Goal: Transaction & Acquisition: Purchase product/service

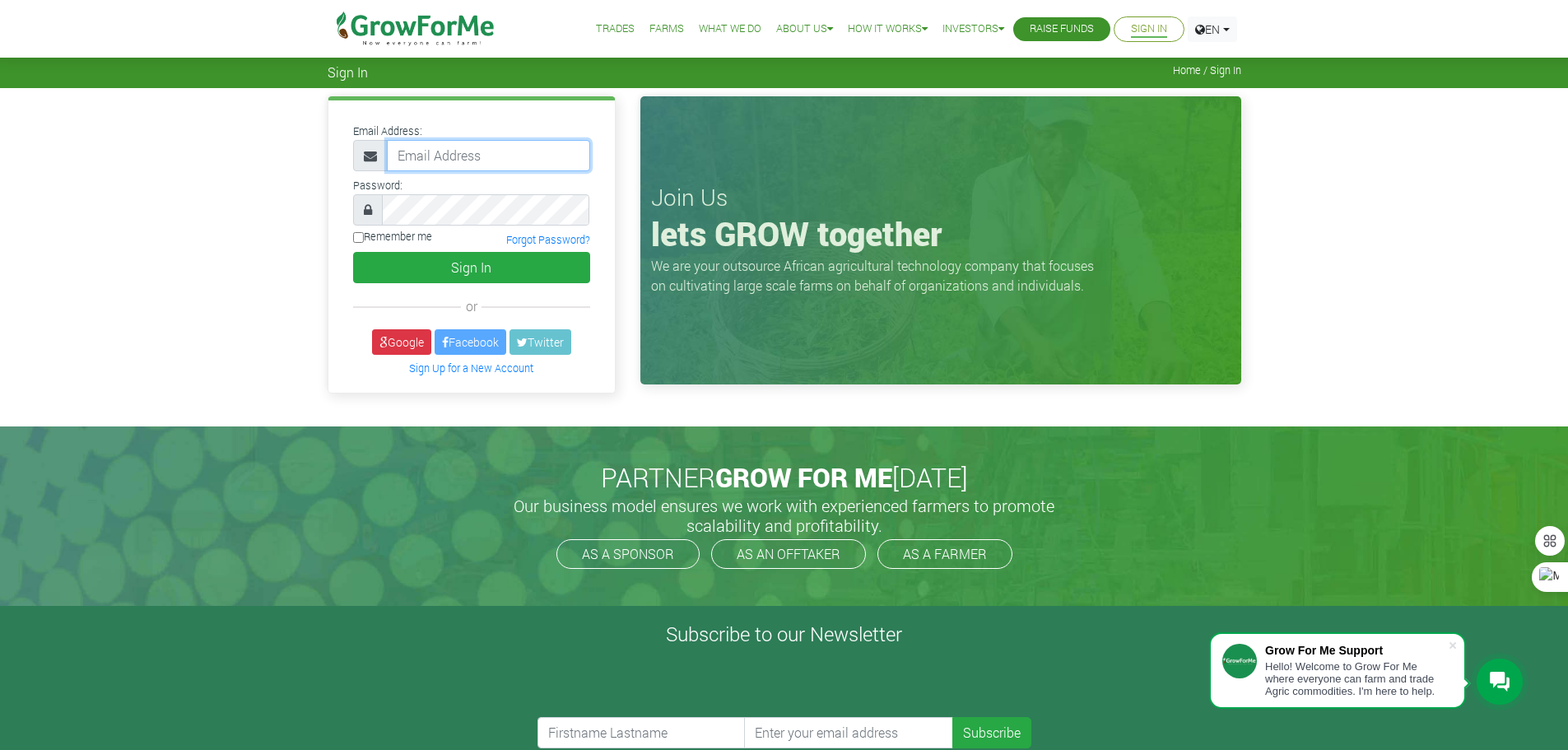
click at [424, 159] on input "email" at bounding box center [487, 155] width 203 height 31
type input "233243087818@growforme.com"
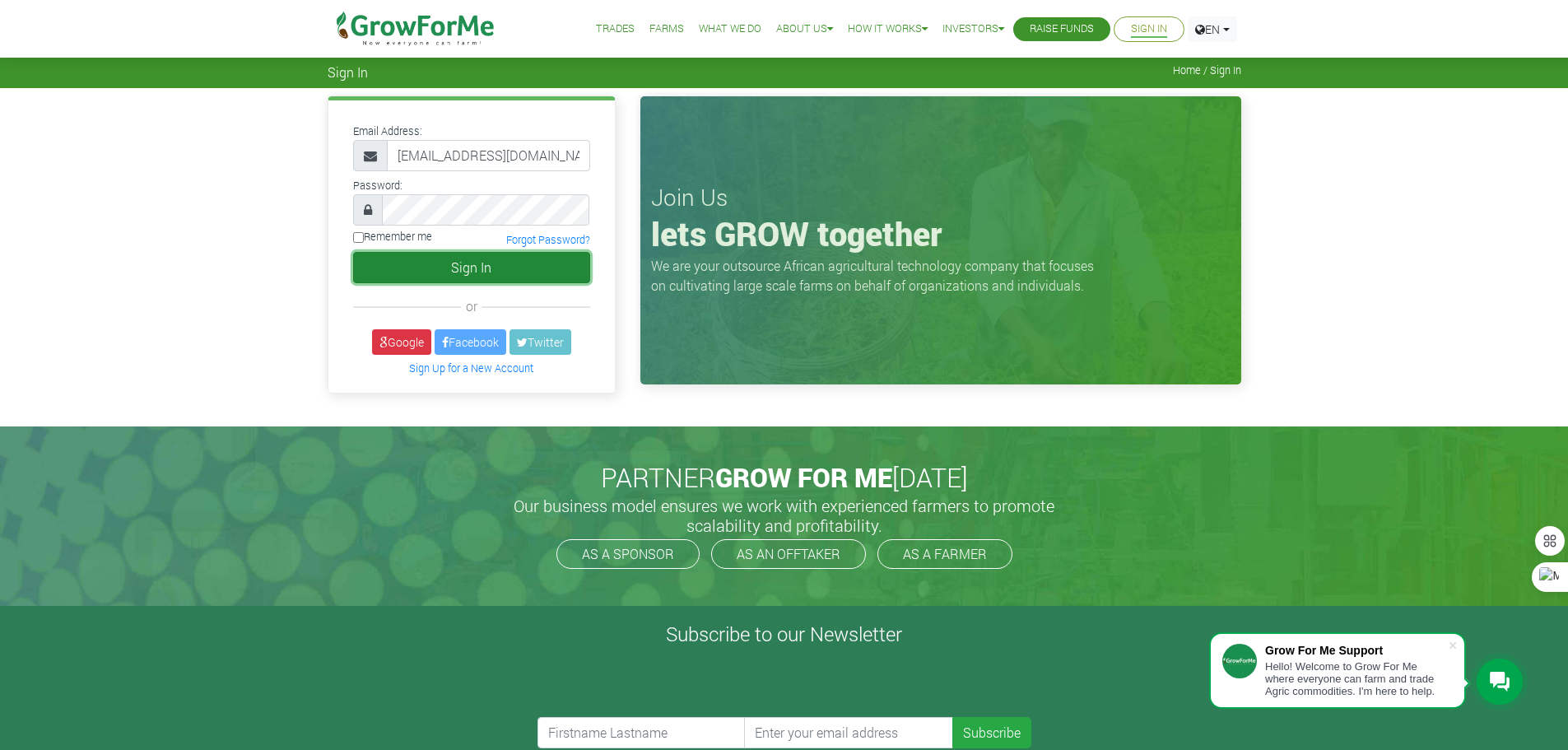
click at [495, 262] on button "Sign In" at bounding box center [472, 267] width 237 height 31
click at [492, 281] on button "Sign In" at bounding box center [472, 267] width 237 height 31
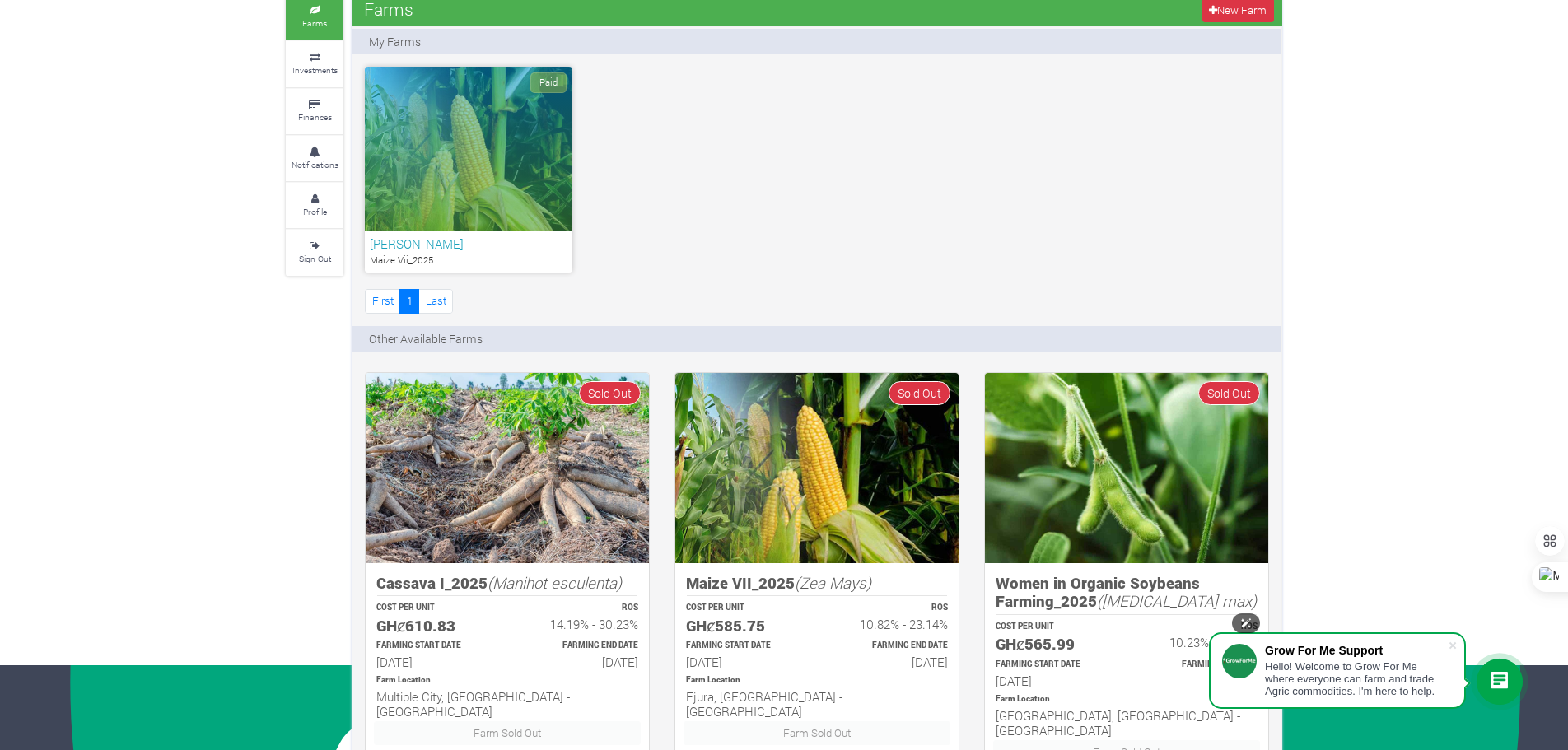
scroll to position [5, 0]
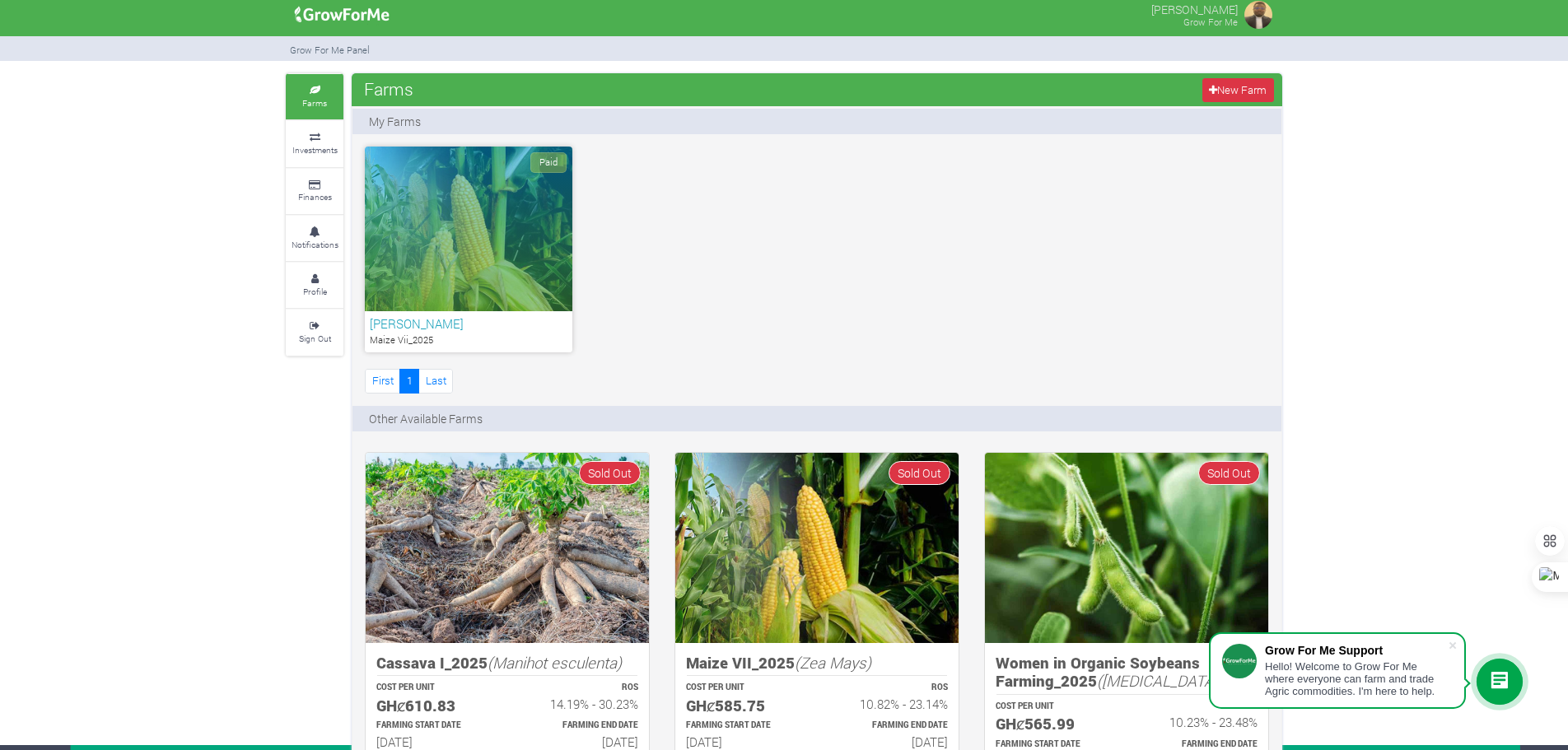
click at [506, 235] on div "Paid" at bounding box center [469, 229] width 208 height 165
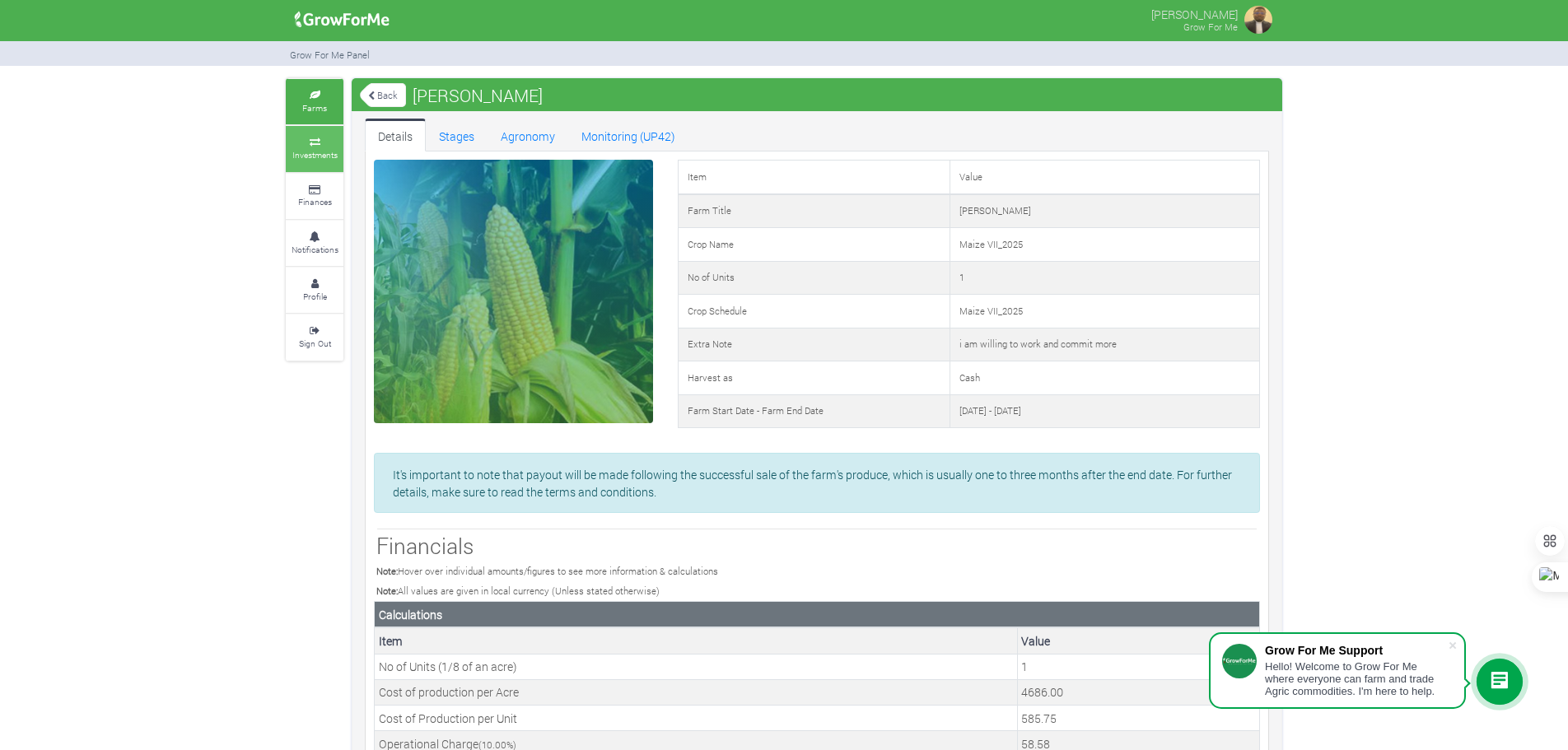
click at [312, 149] on small "Investments" at bounding box center [315, 154] width 46 height 12
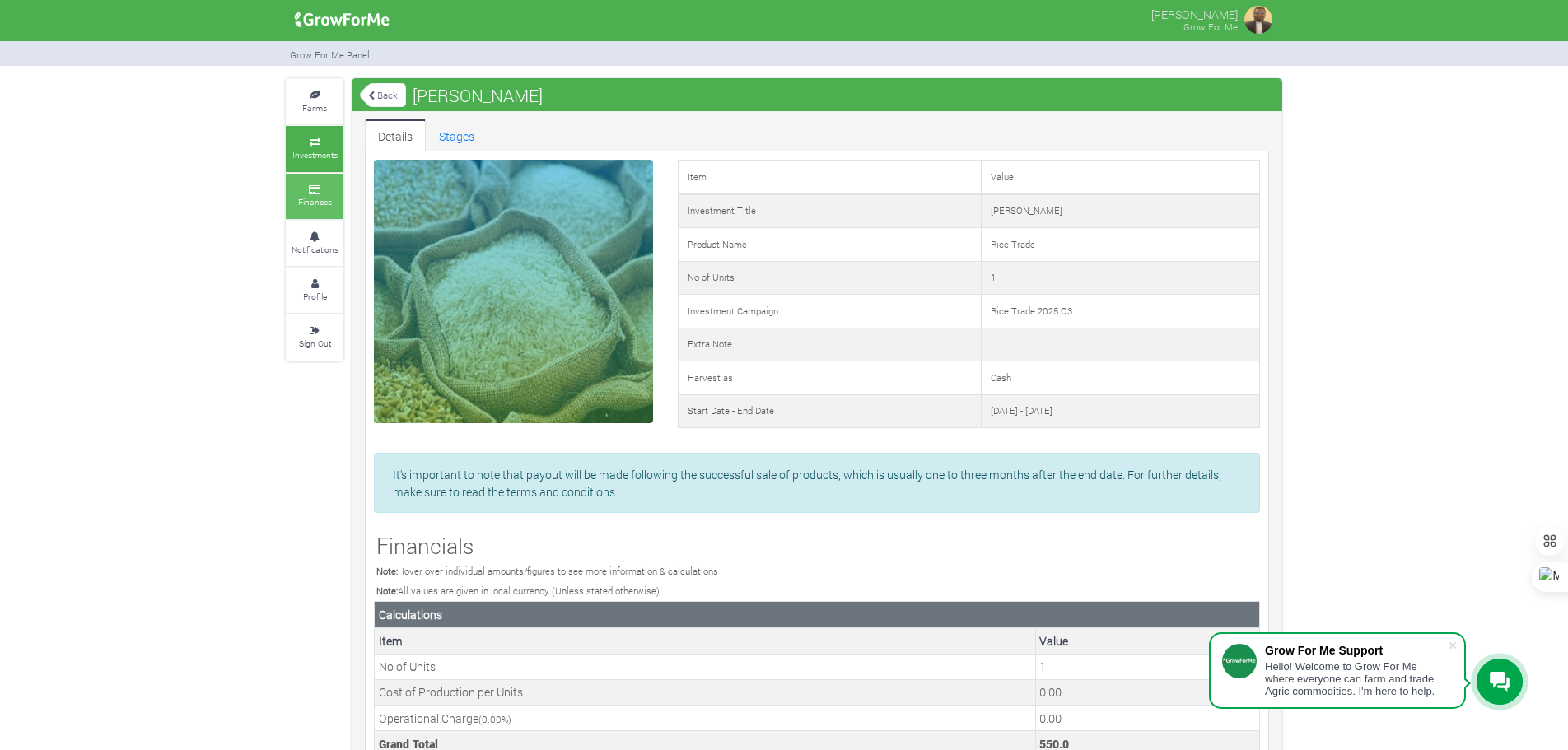
click at [324, 203] on small "Finances" at bounding box center [315, 202] width 34 height 12
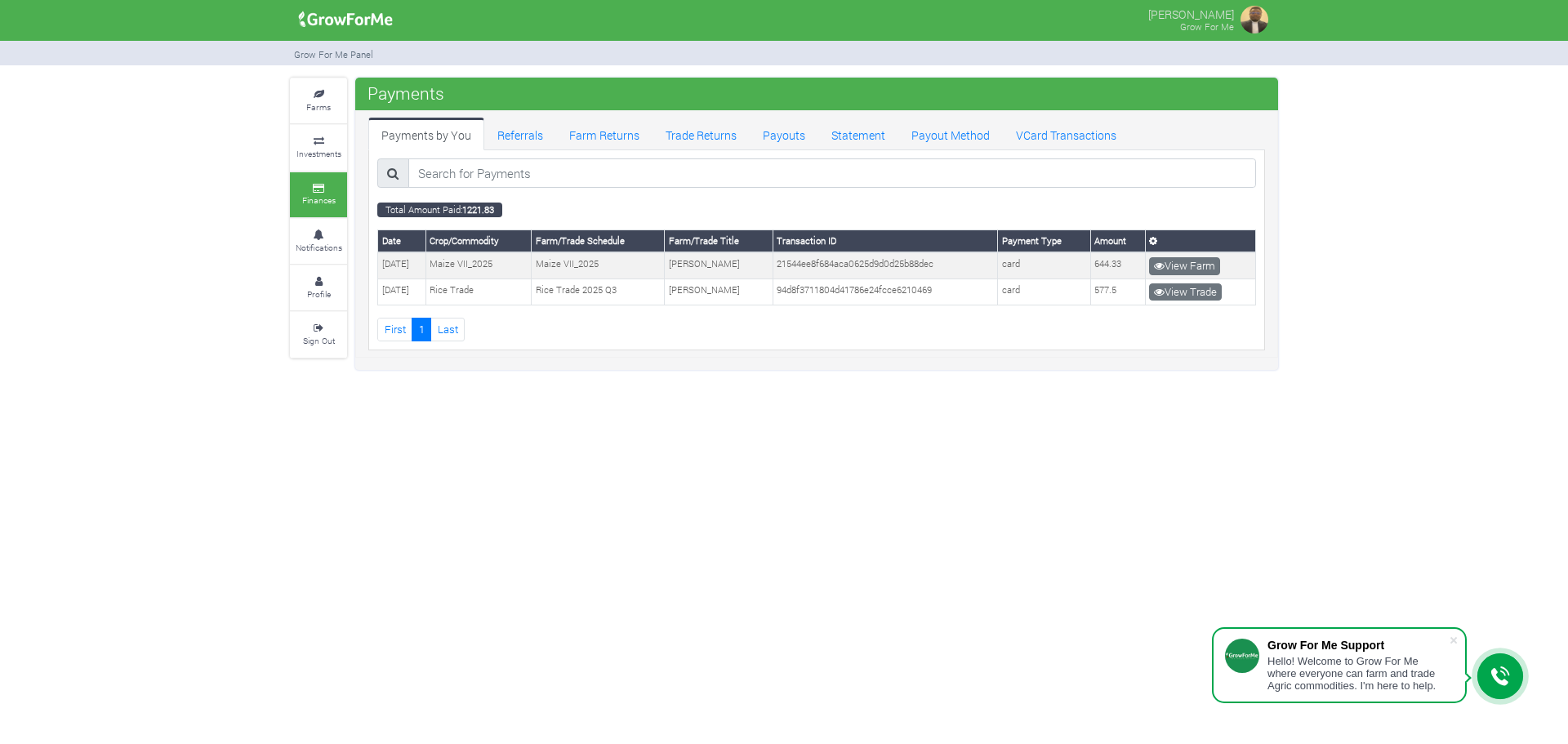
scroll to position [332, 0]
click at [611, 136] on link "Farm Returns" at bounding box center [604, 134] width 96 height 33
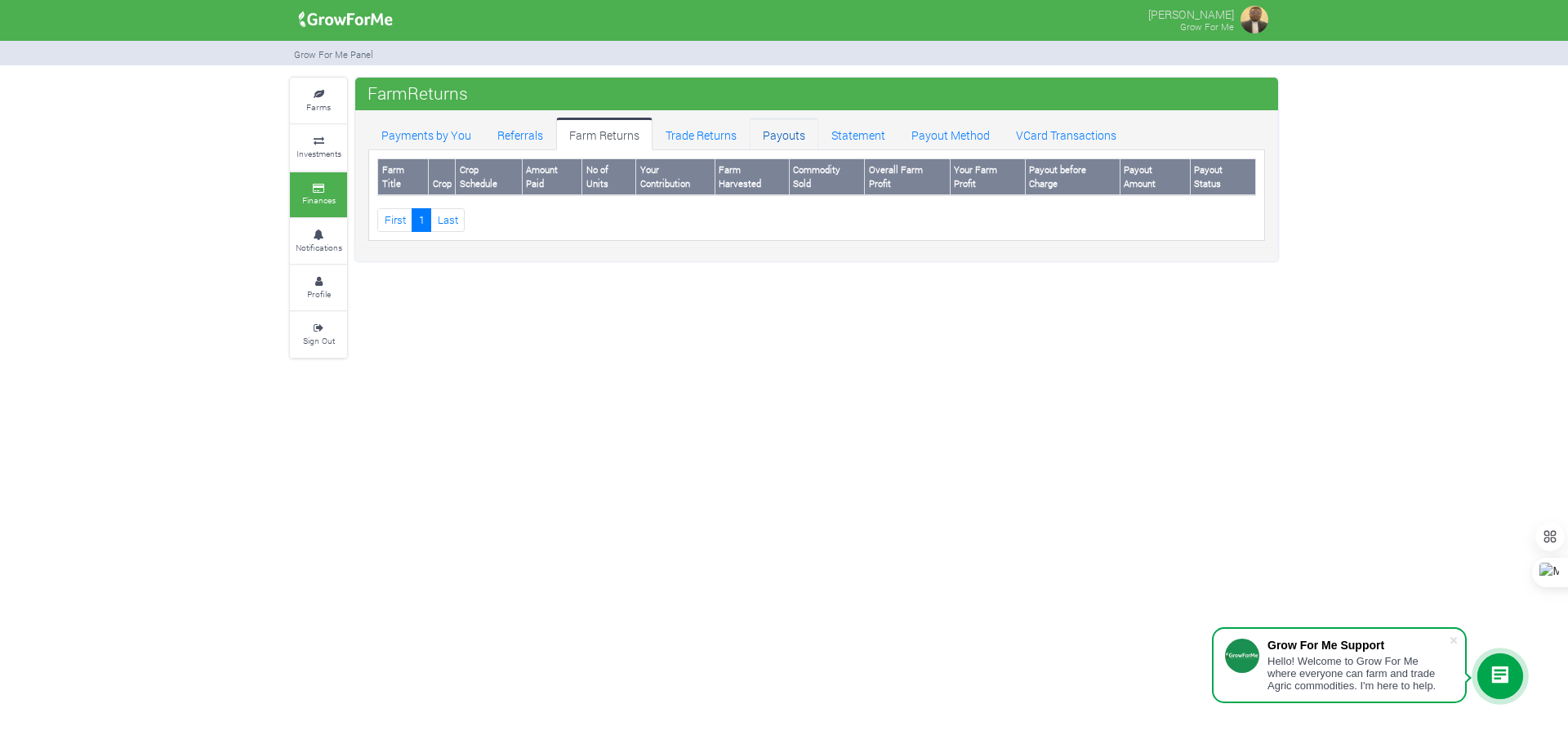
click at [793, 143] on link "Payouts" at bounding box center [783, 134] width 68 height 33
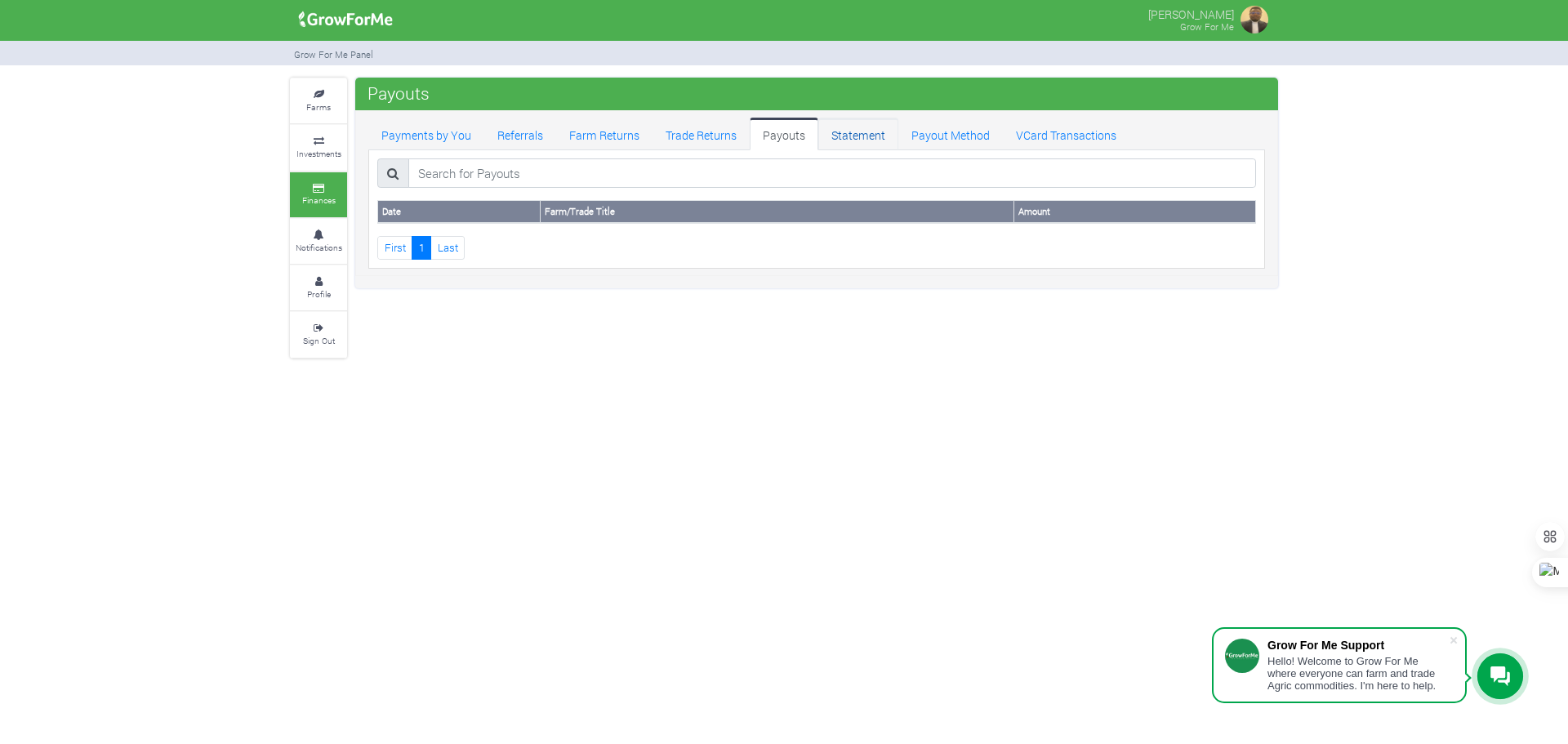
click at [846, 137] on link "Statement" at bounding box center [858, 134] width 80 height 33
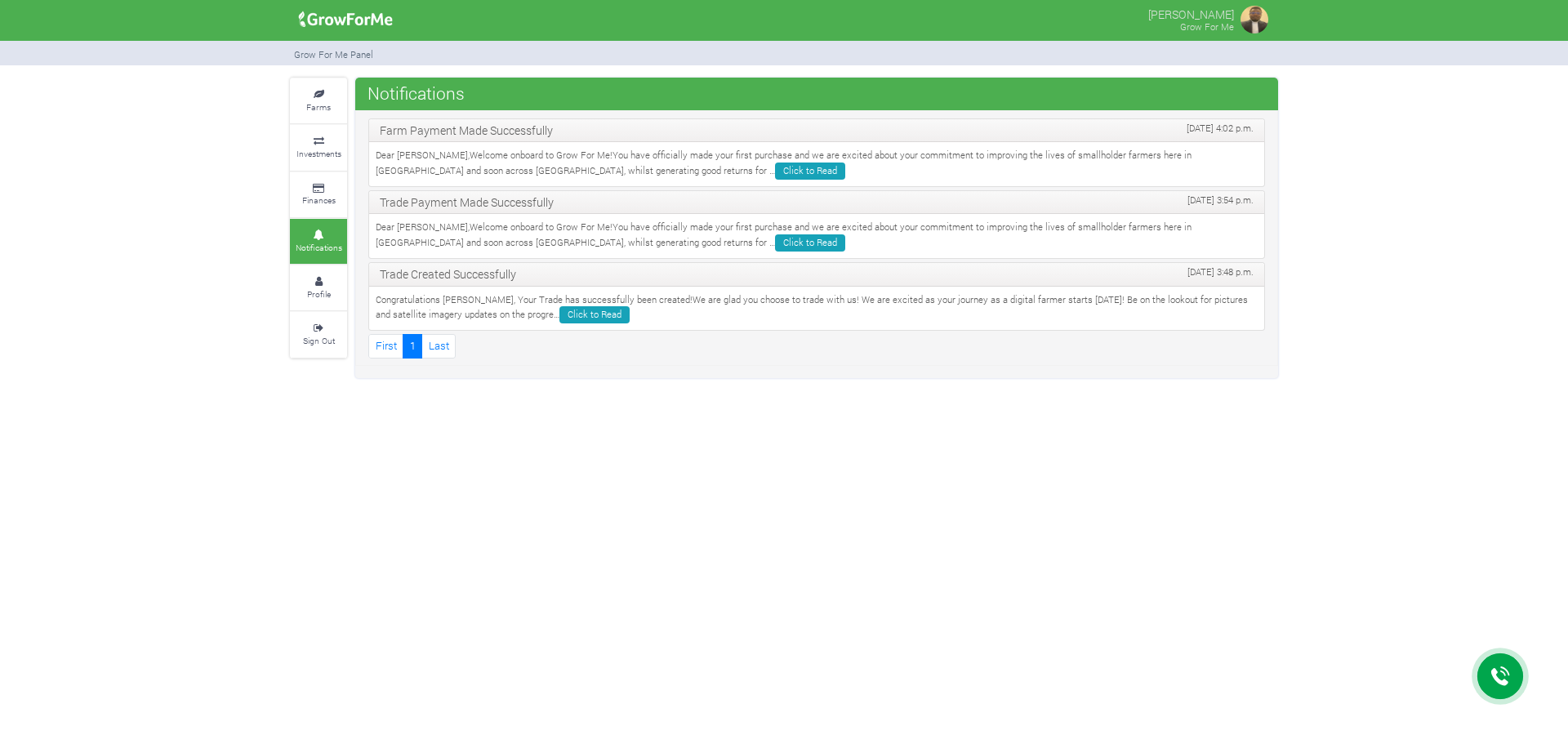
scroll to position [332, 0]
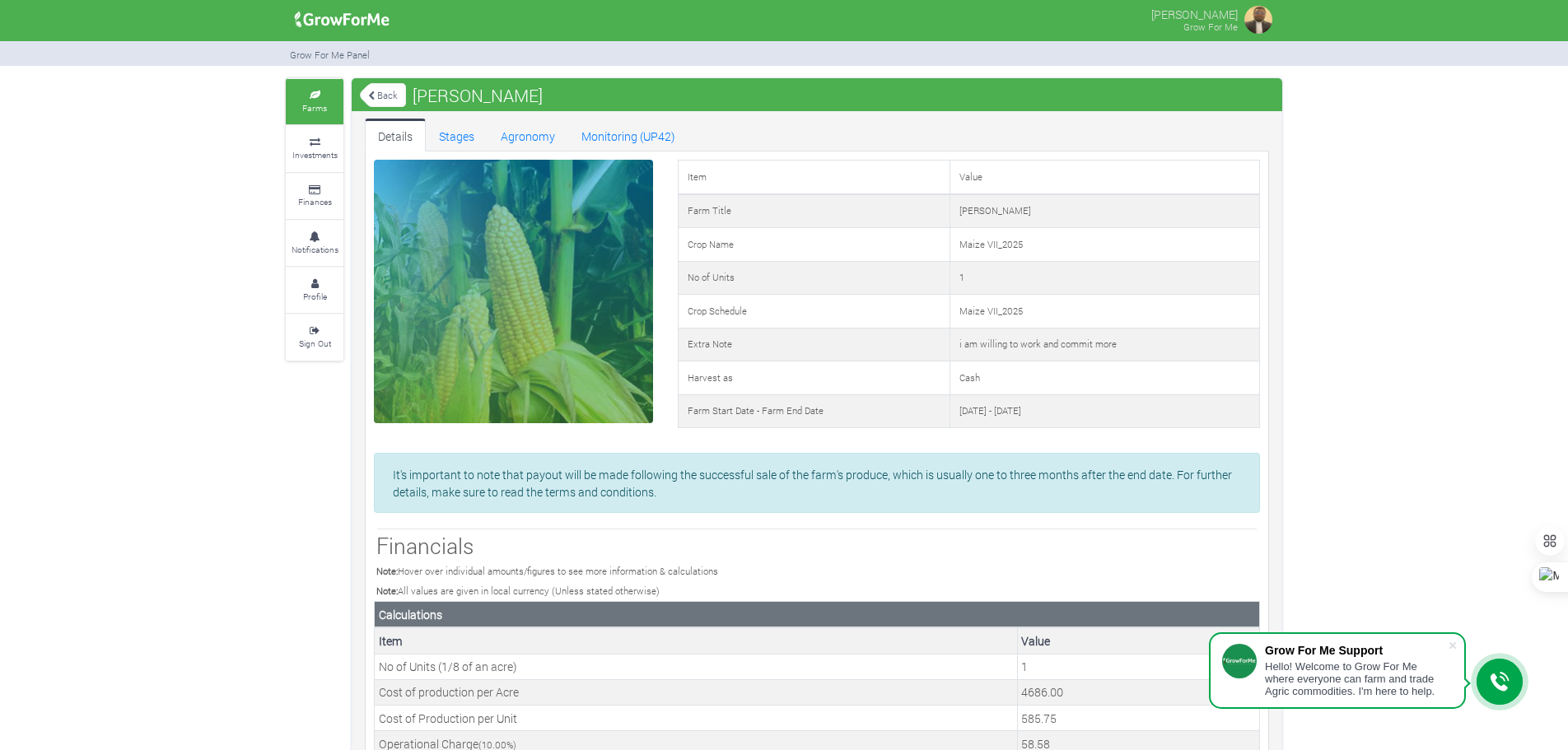
click at [319, 94] on icon at bounding box center [314, 95] width 50 height 8
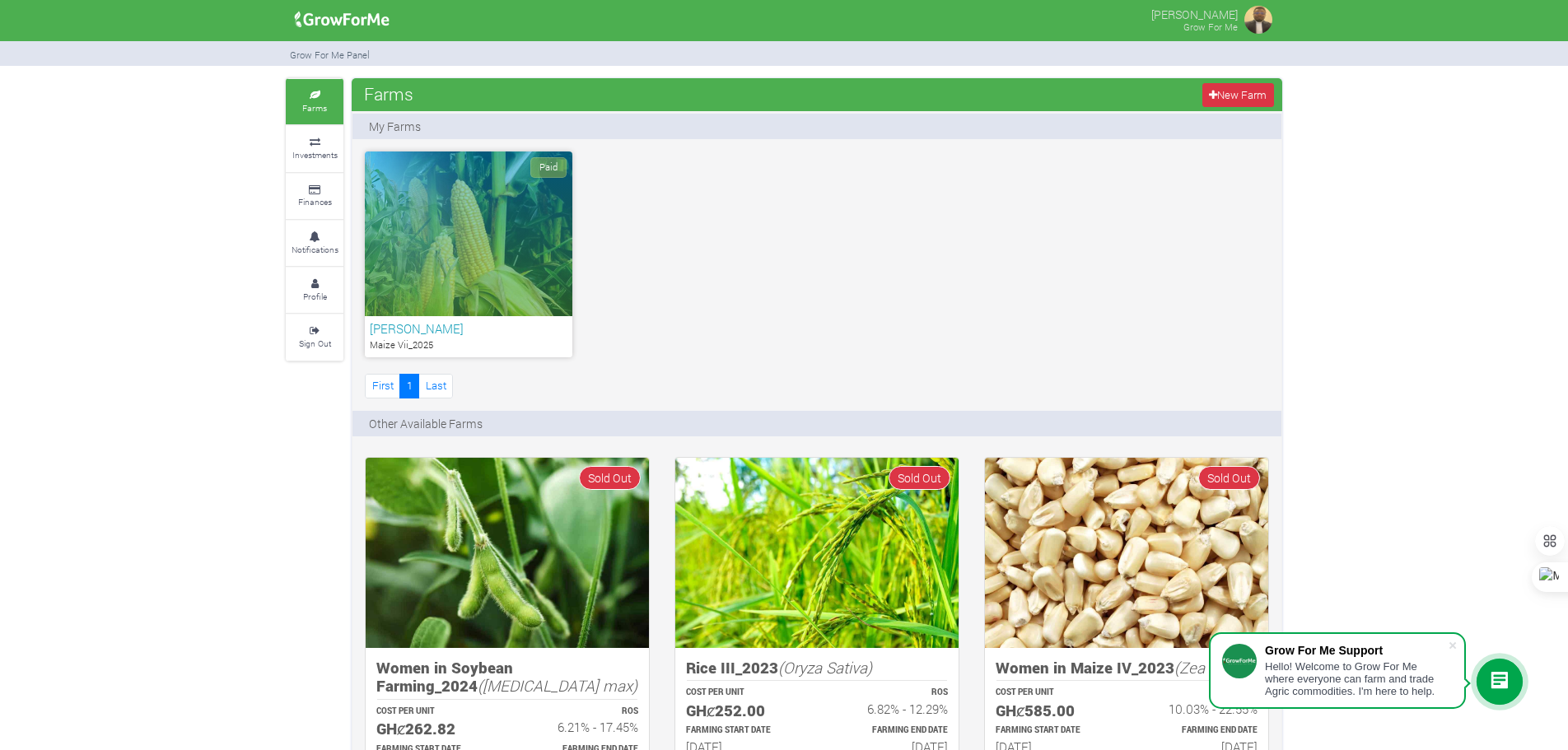
click at [333, 15] on img at bounding box center [342, 19] width 106 height 33
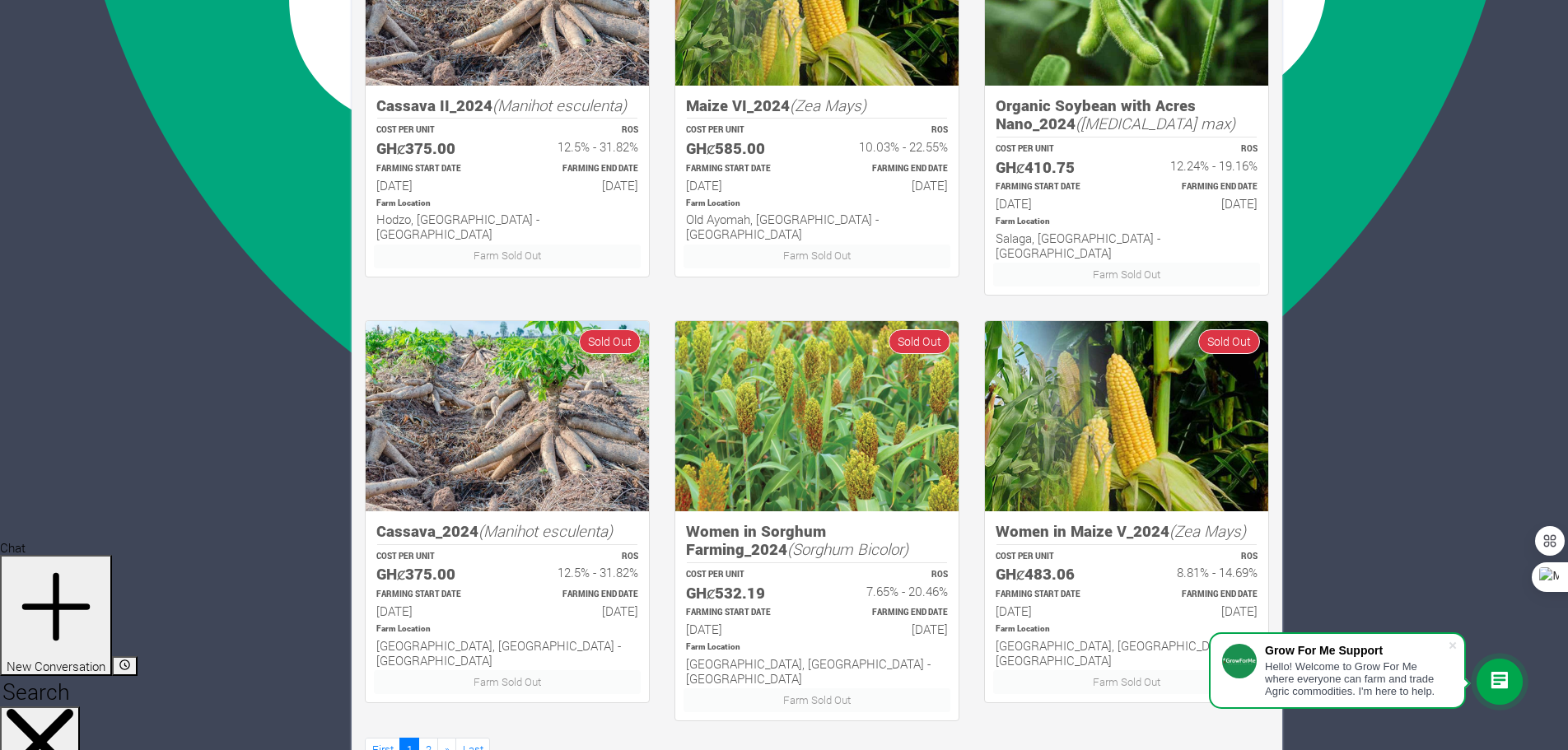
scroll to position [993, 0]
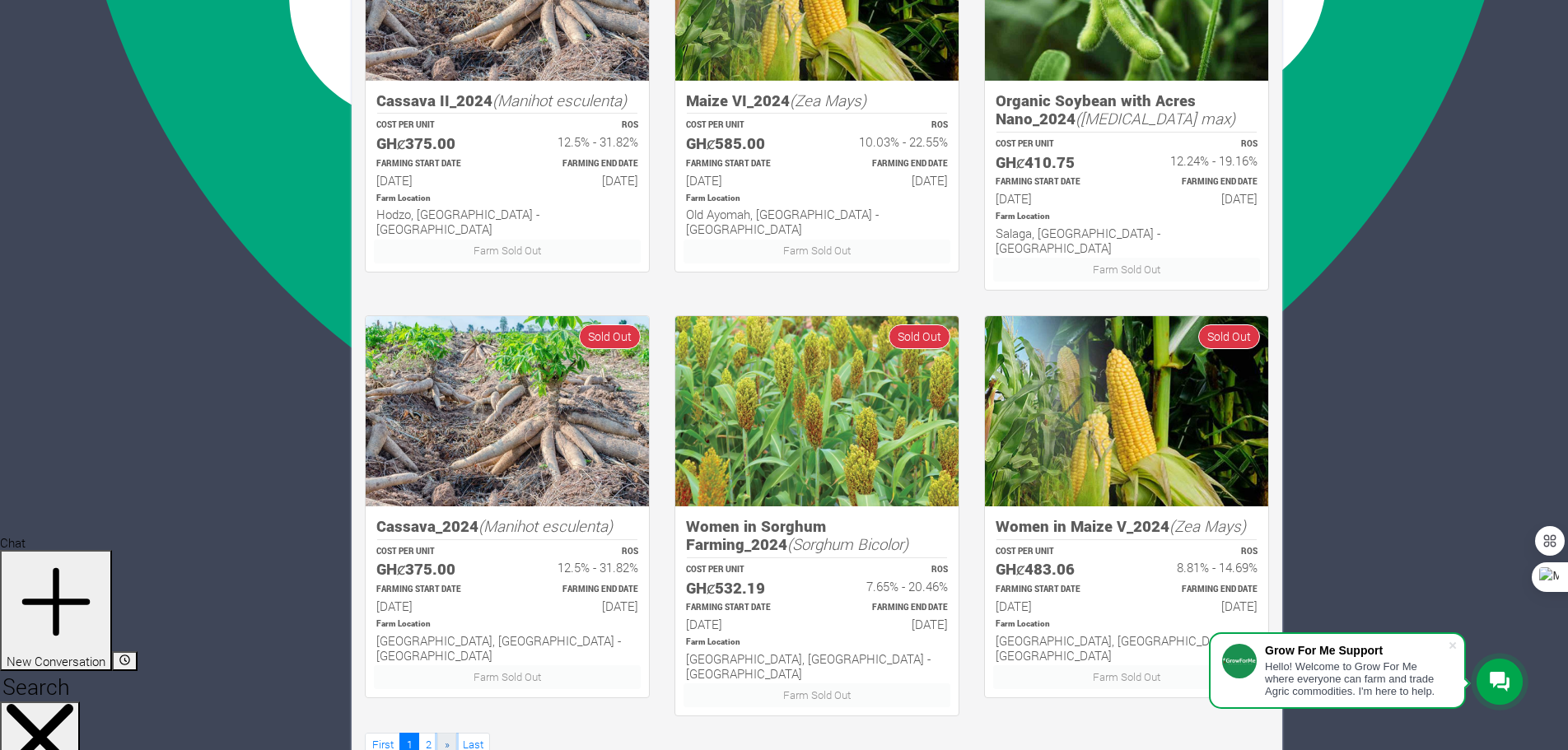
click at [447, 737] on span "»" at bounding box center [447, 744] width 5 height 15
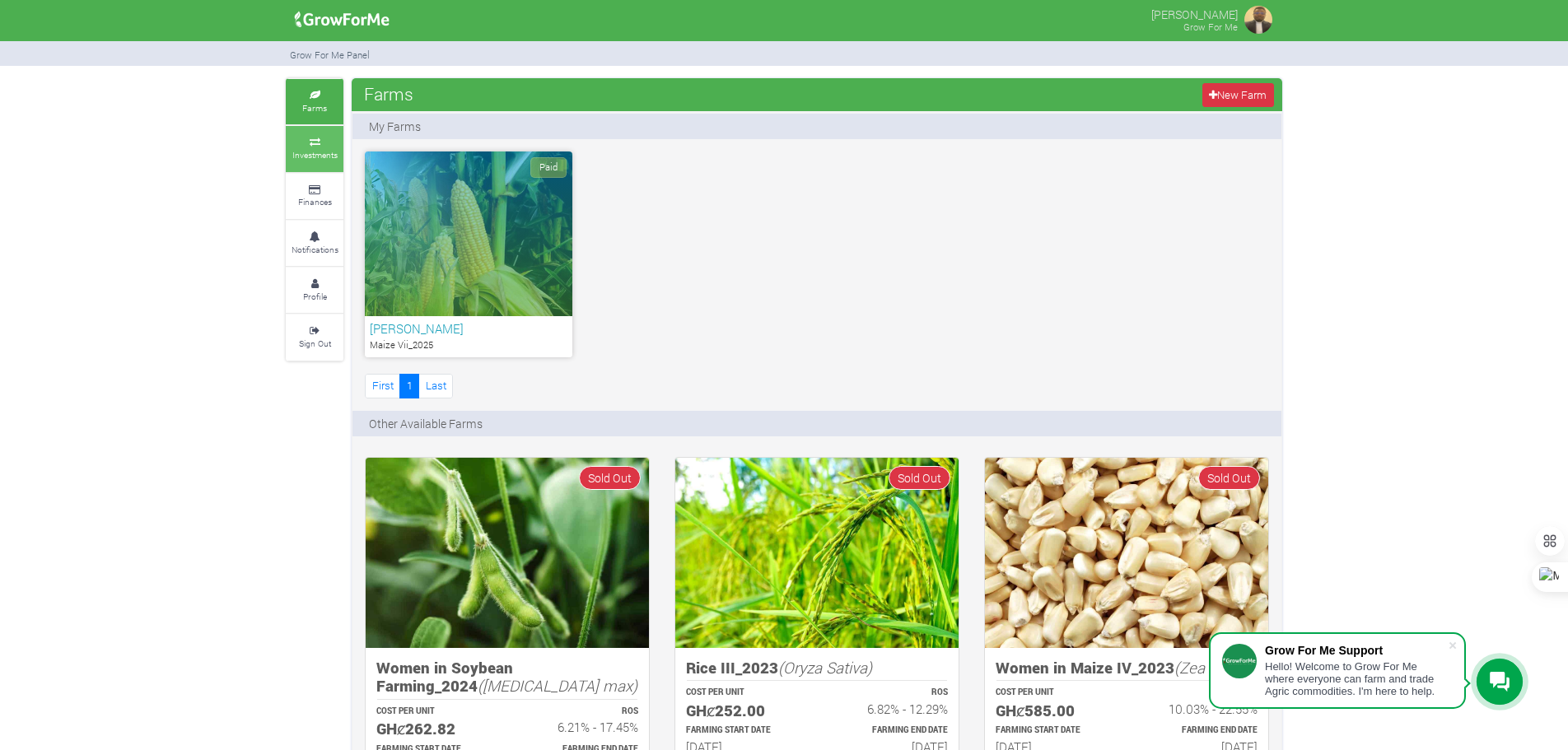
click at [327, 153] on small "Investments" at bounding box center [315, 154] width 46 height 12
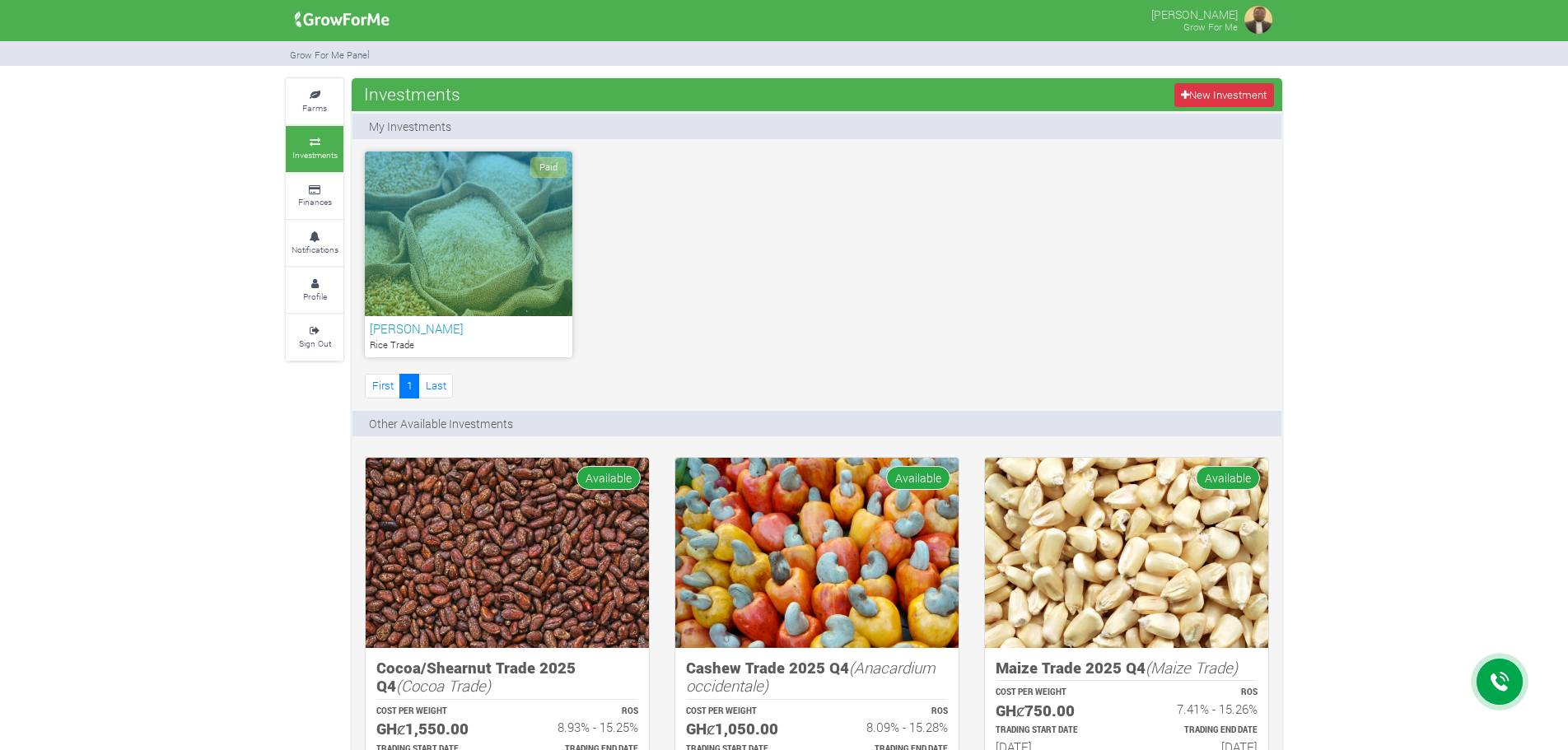
scroll to position [334, 0]
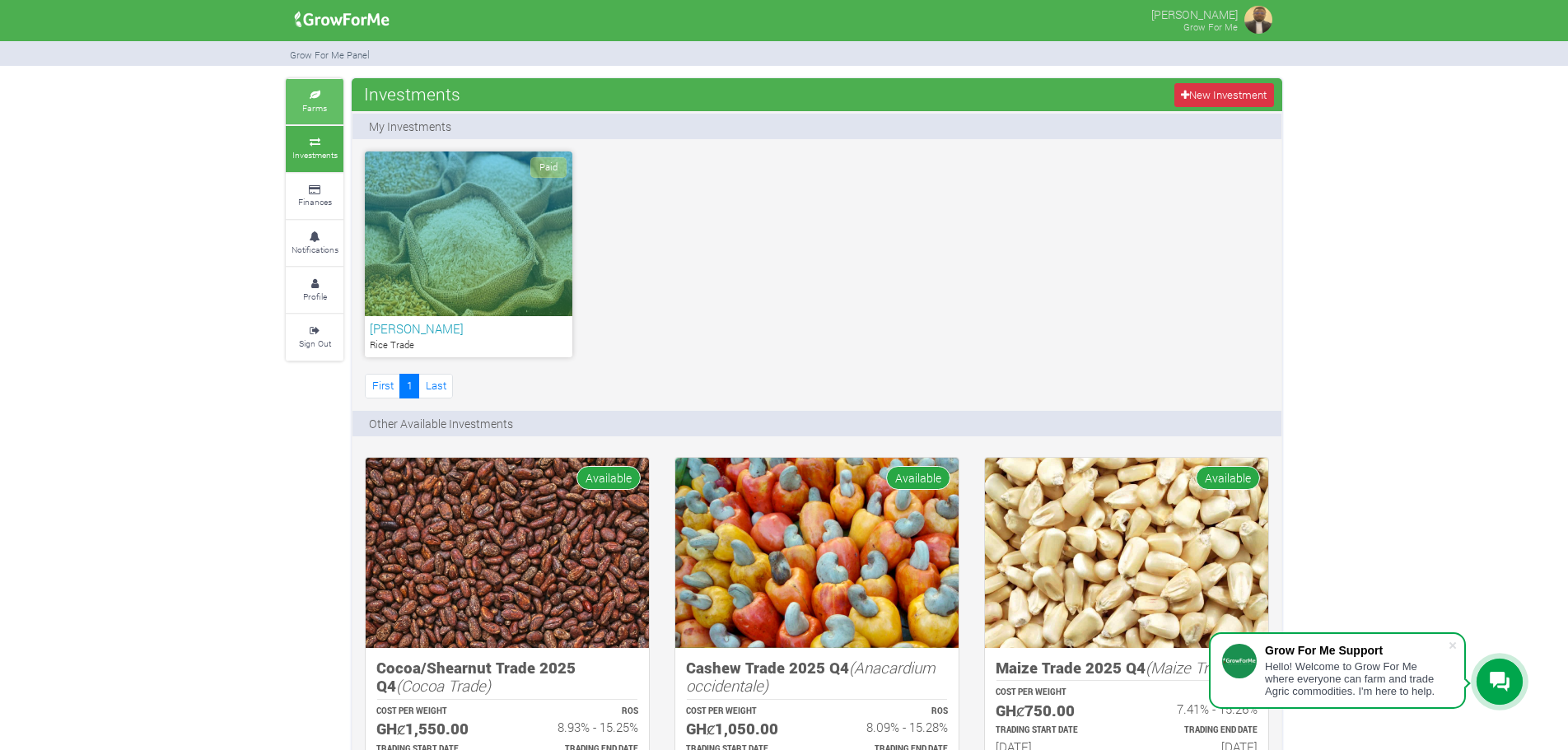
click at [311, 103] on small "Farms" at bounding box center [314, 108] width 24 height 12
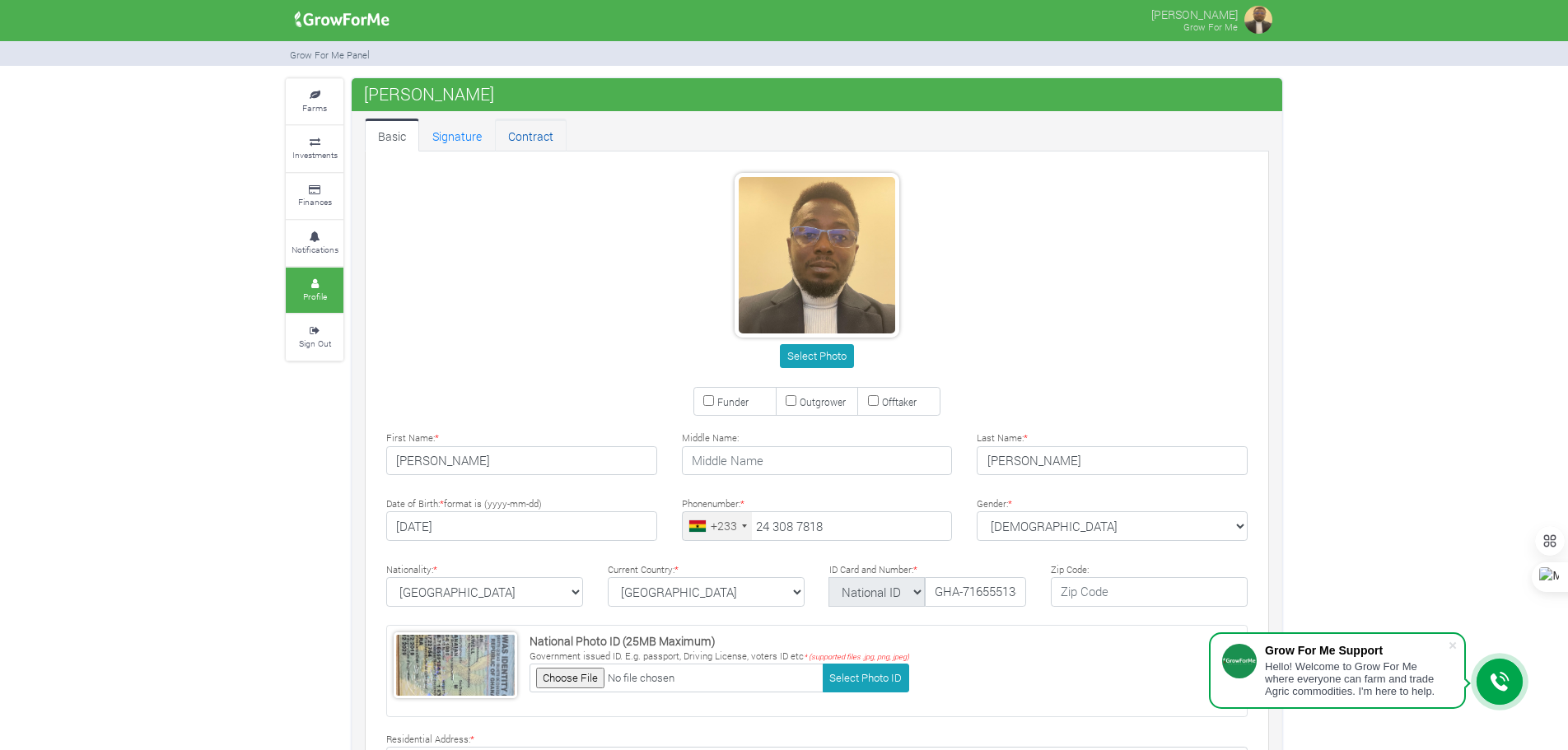
click at [528, 130] on link "Contract" at bounding box center [531, 135] width 72 height 33
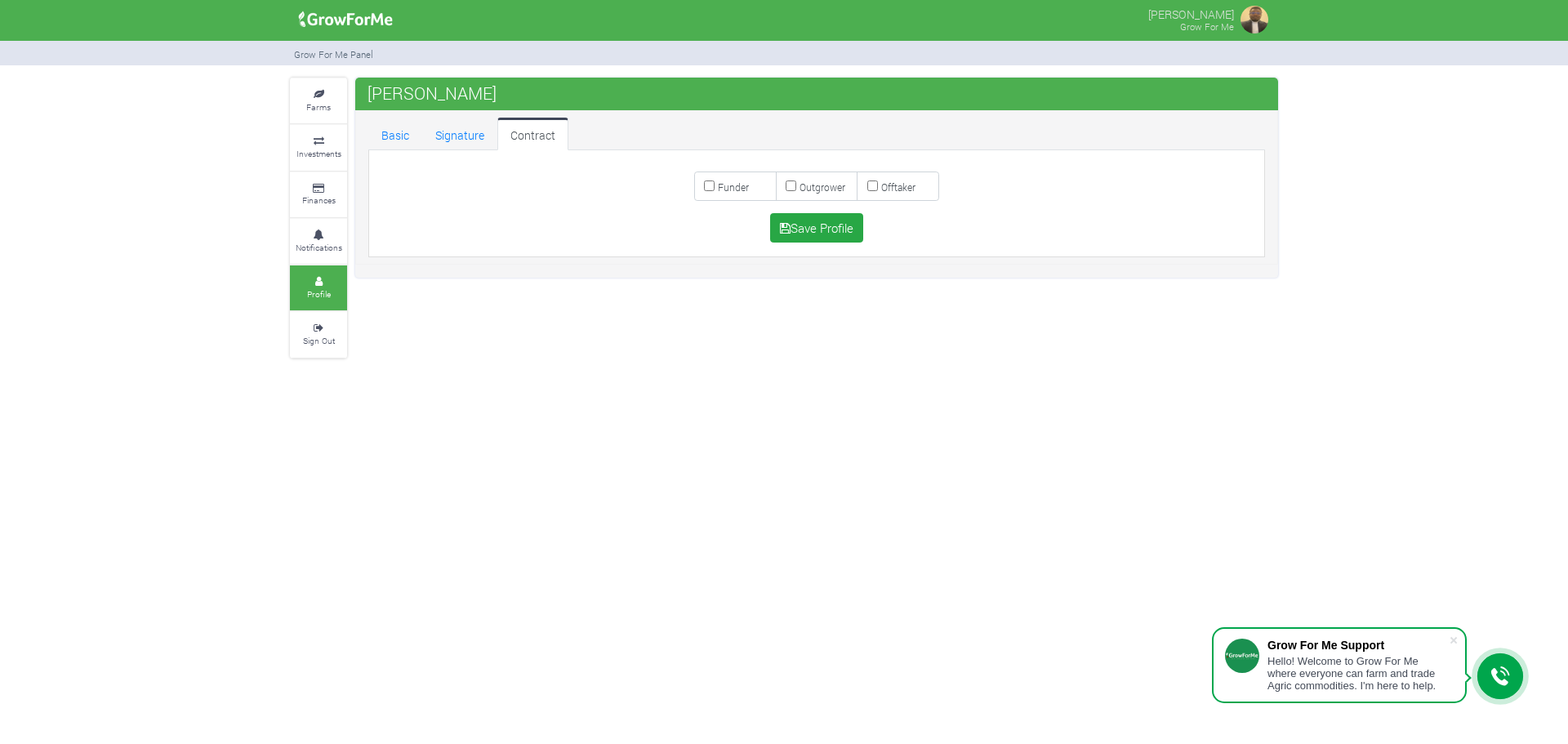
scroll to position [332, 0]
click at [335, 15] on img at bounding box center [345, 19] width 105 height 33
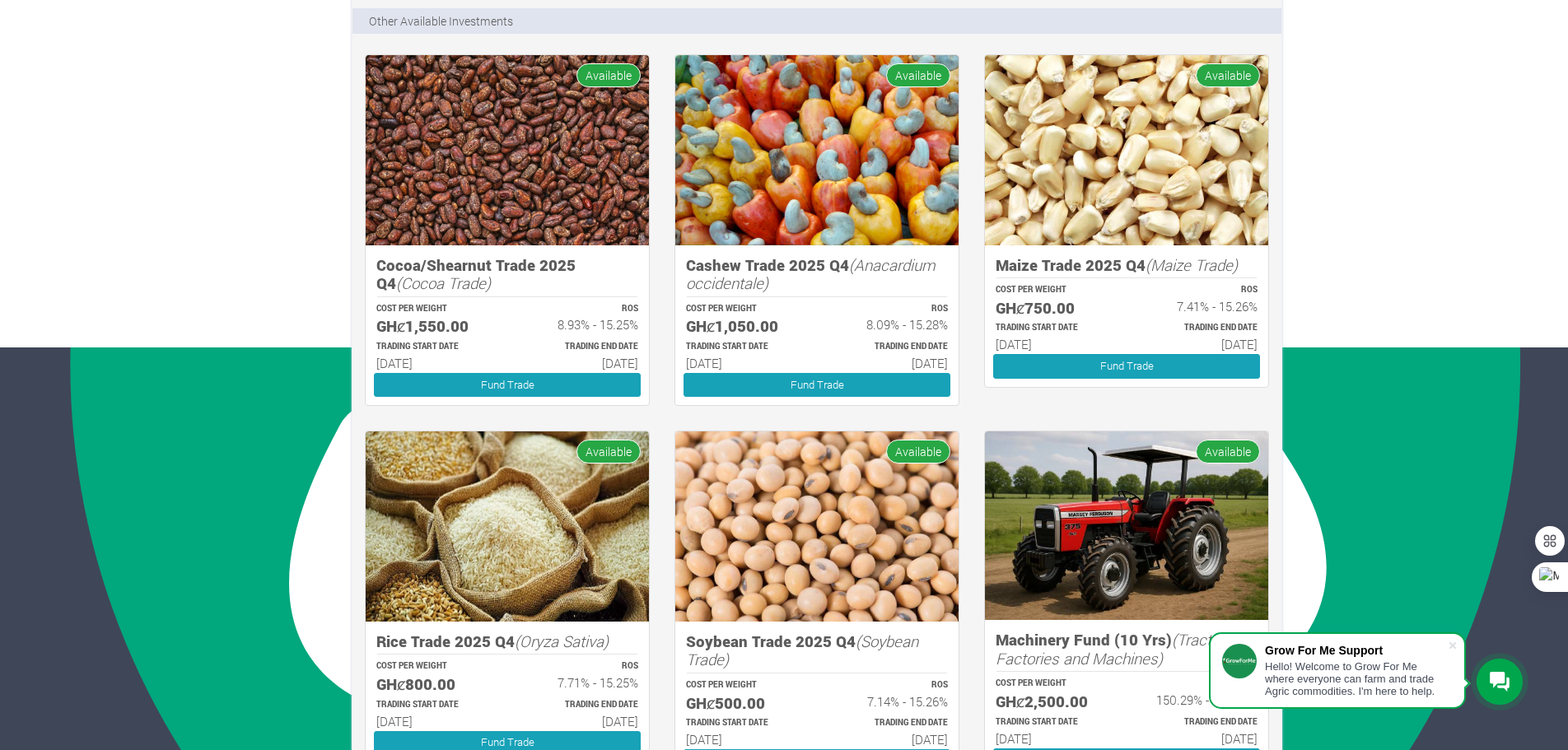
scroll to position [224, 0]
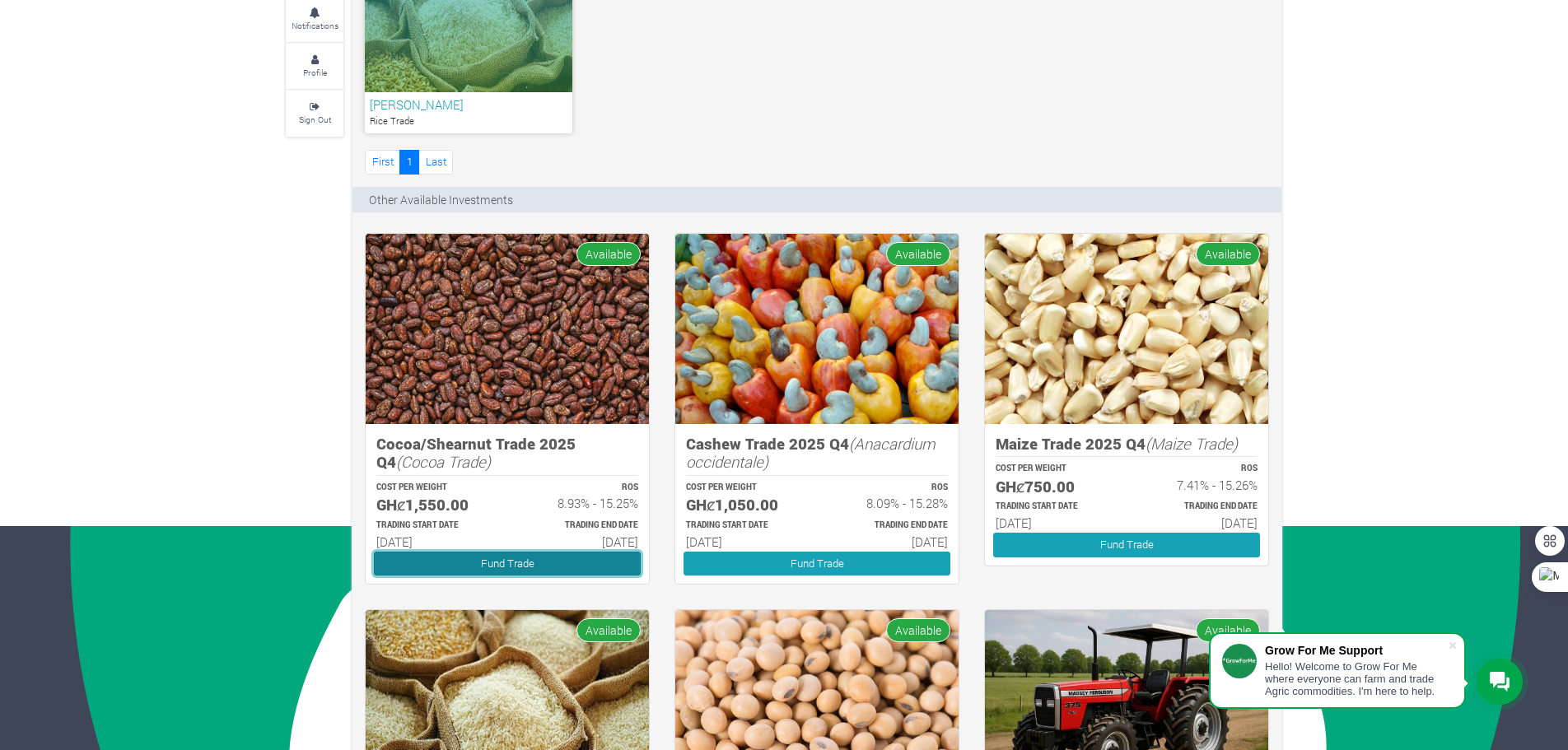
click at [536, 558] on link "Fund Trade" at bounding box center [507, 563] width 267 height 24
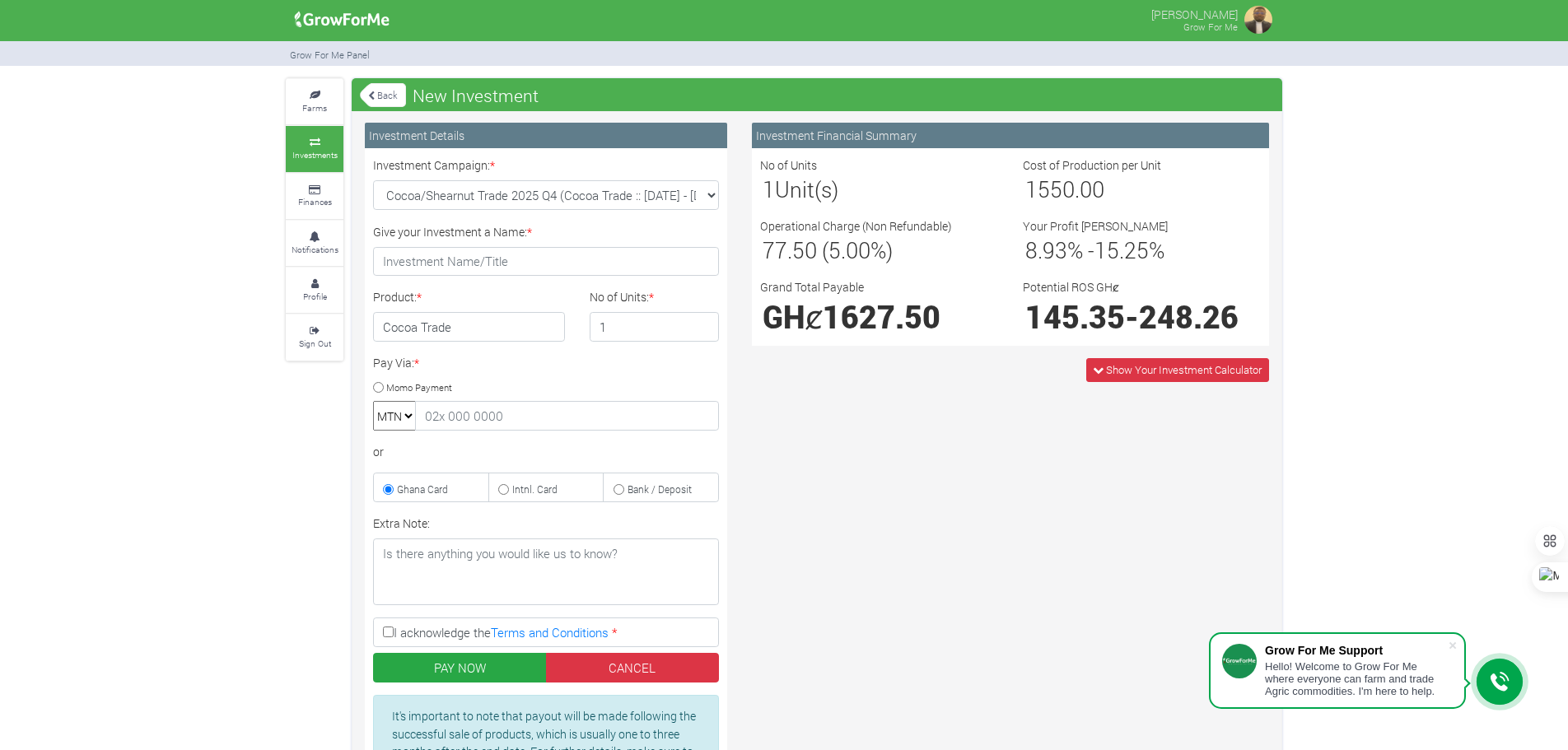
click at [387, 106] on link "Back" at bounding box center [382, 95] width 46 height 27
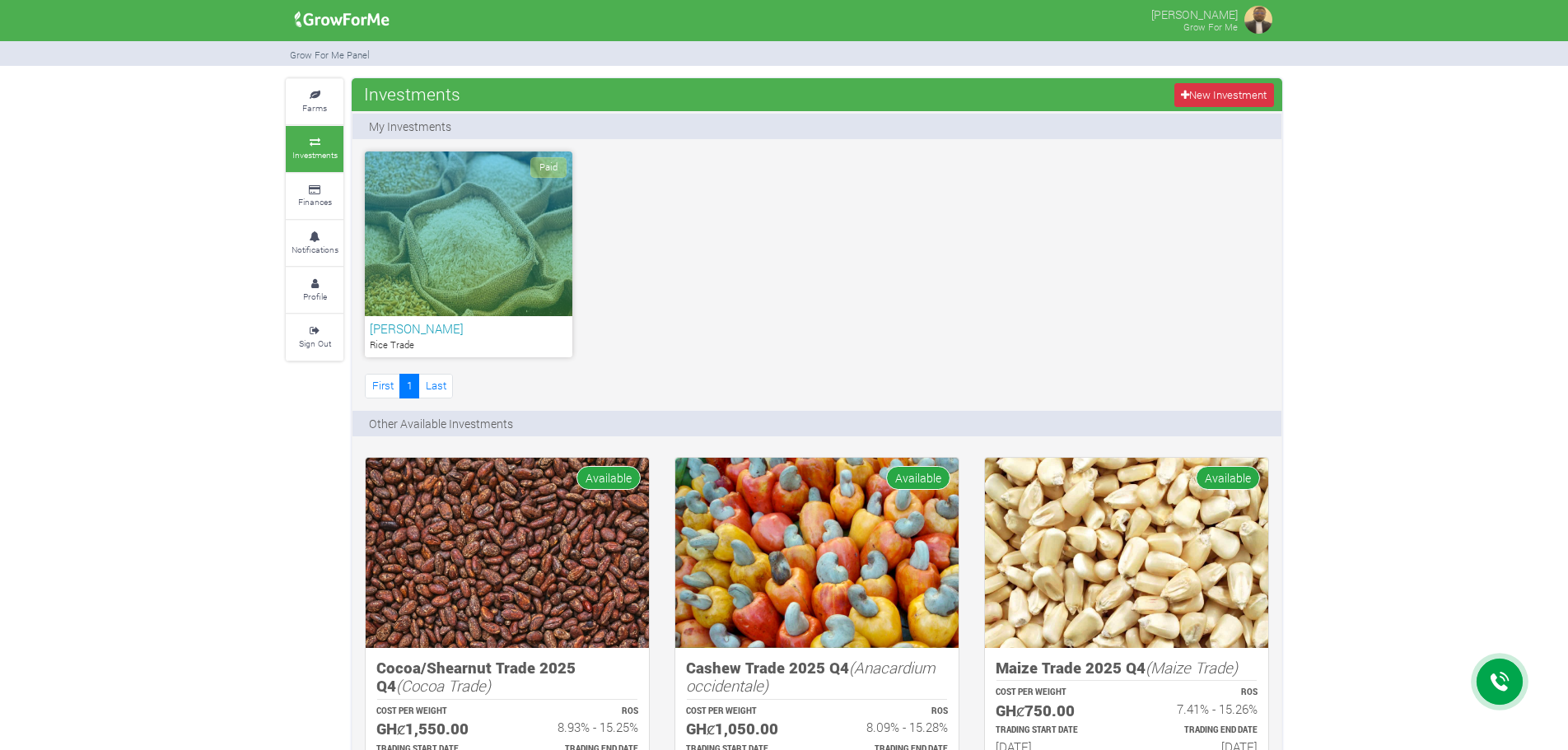
click at [890, 307] on div "Paid [PERSON_NAME] Rice Trade First 1 Last" at bounding box center [817, 277] width 929 height 251
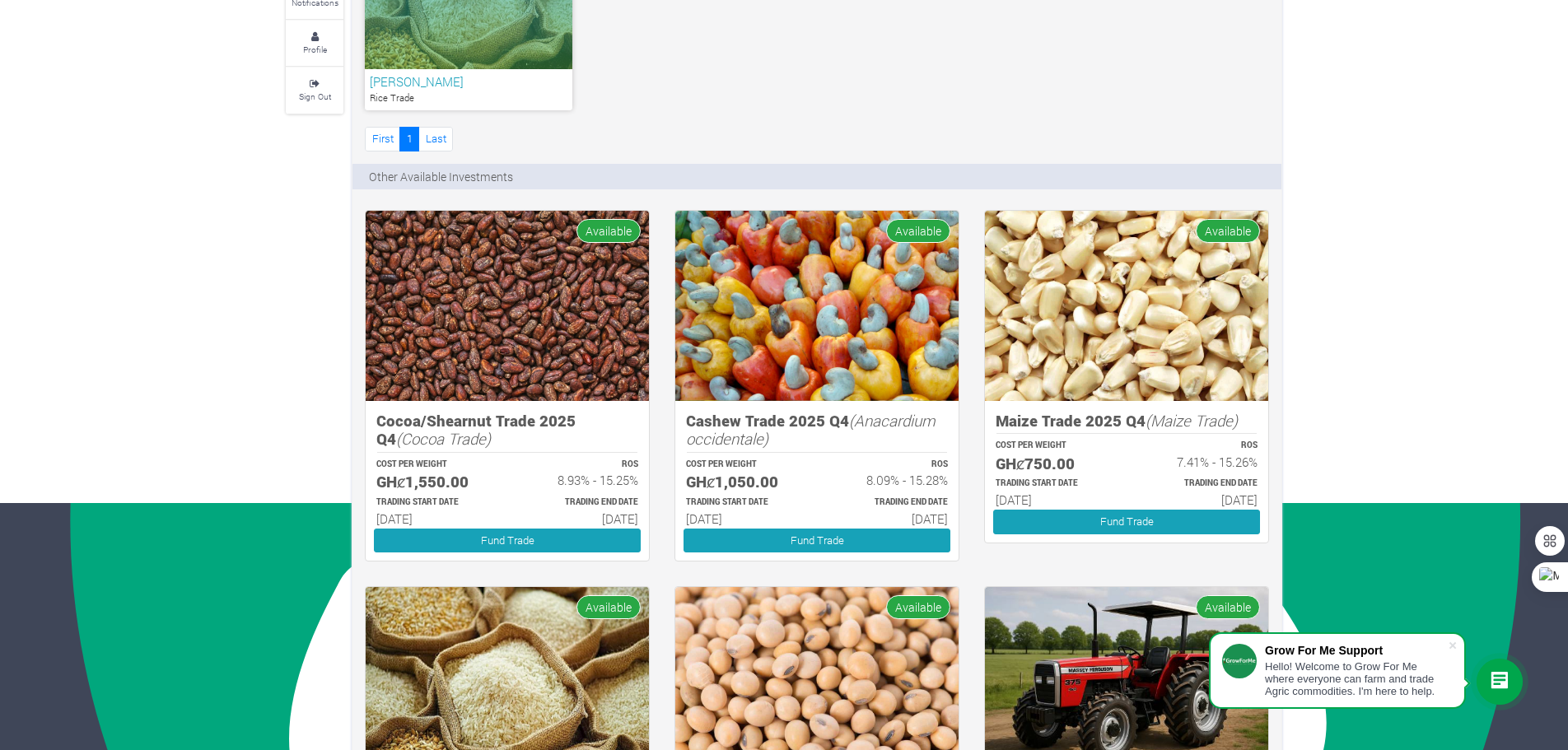
scroll to position [334, 0]
